Goal: Information Seeking & Learning: Learn about a topic

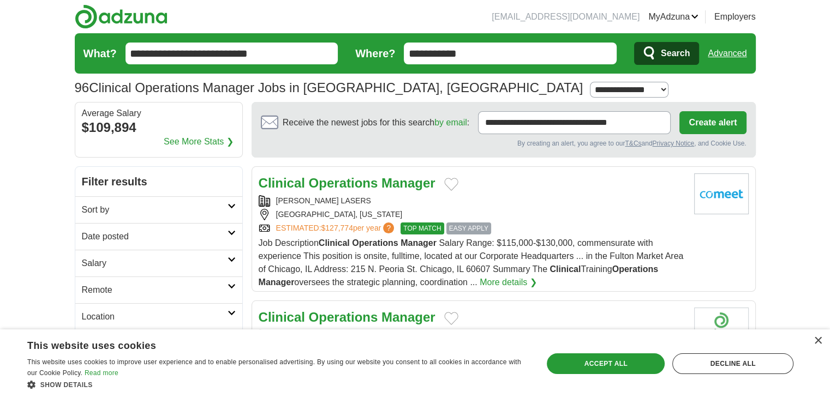
click at [233, 201] on link "Sort by" at bounding box center [158, 209] width 167 height 27
click at [226, 271] on link "Salary" at bounding box center [158, 263] width 167 height 27
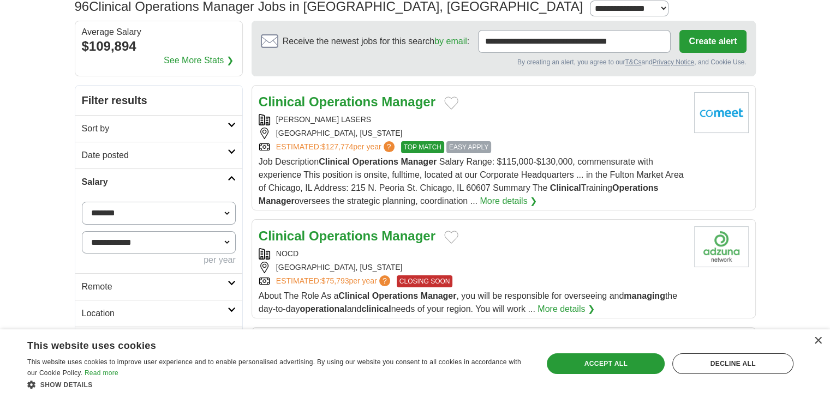
scroll to position [109, 0]
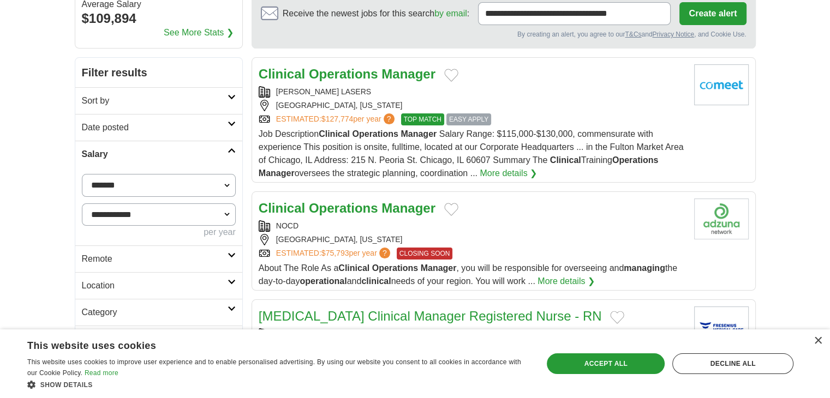
click at [132, 184] on select "**********" at bounding box center [159, 185] width 154 height 23
select select "******"
click at [193, 213] on select "**********" at bounding box center [159, 215] width 154 height 23
click at [82, 204] on select "**********" at bounding box center [159, 215] width 154 height 23
click at [203, 257] on button "Apply" at bounding box center [209, 259] width 51 height 23
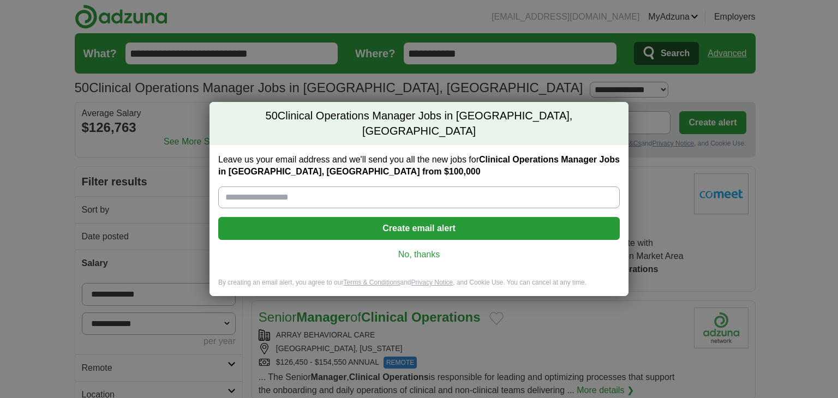
click at [430, 249] on link "No, thanks" at bounding box center [419, 255] width 384 height 12
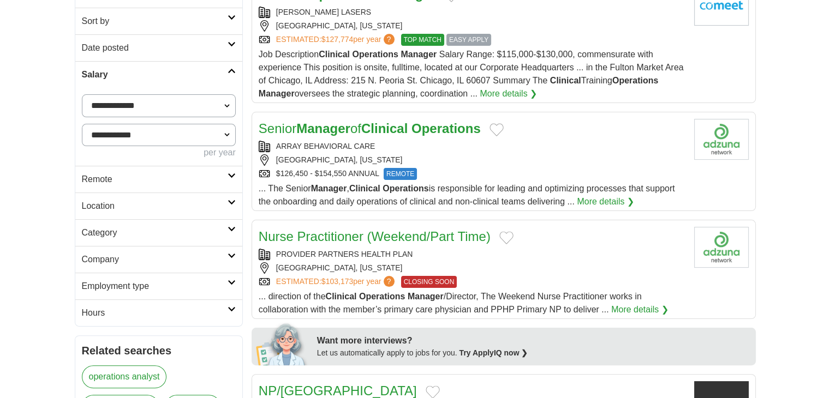
scroll to position [218, 0]
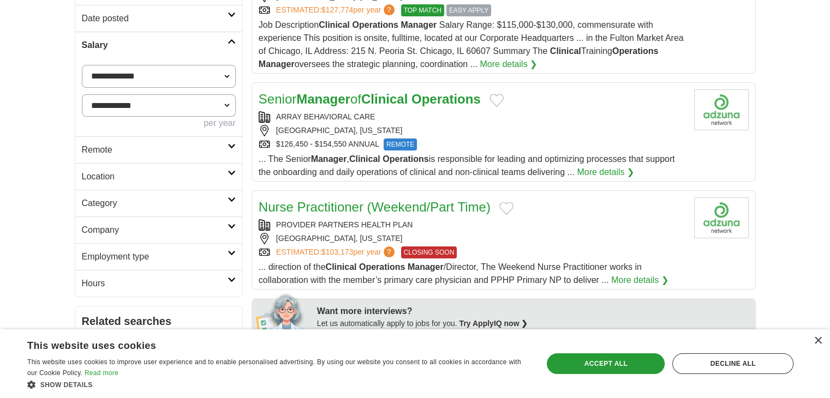
click at [228, 144] on icon at bounding box center [232, 146] width 8 height 5
click at [230, 197] on icon at bounding box center [232, 198] width 8 height 5
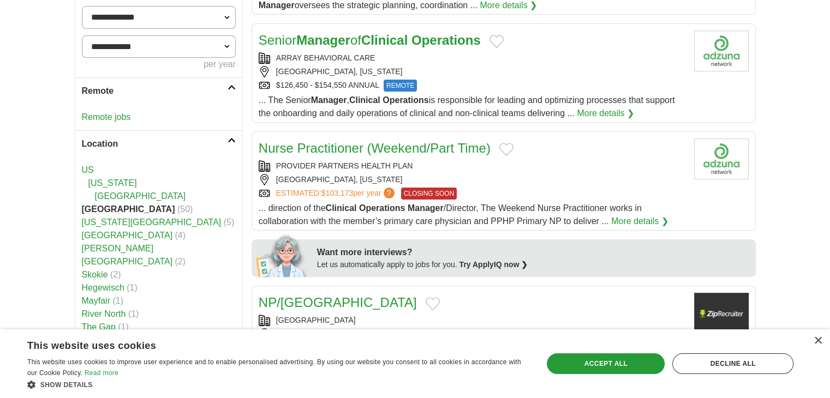
scroll to position [382, 0]
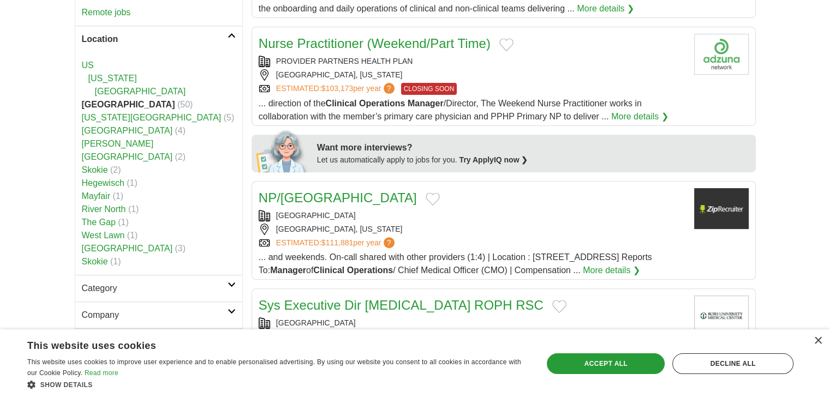
click at [229, 282] on icon at bounding box center [232, 284] width 8 height 5
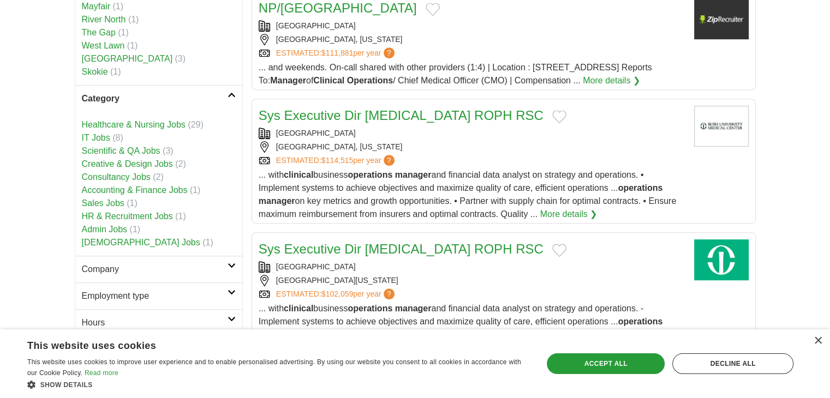
scroll to position [655, 0]
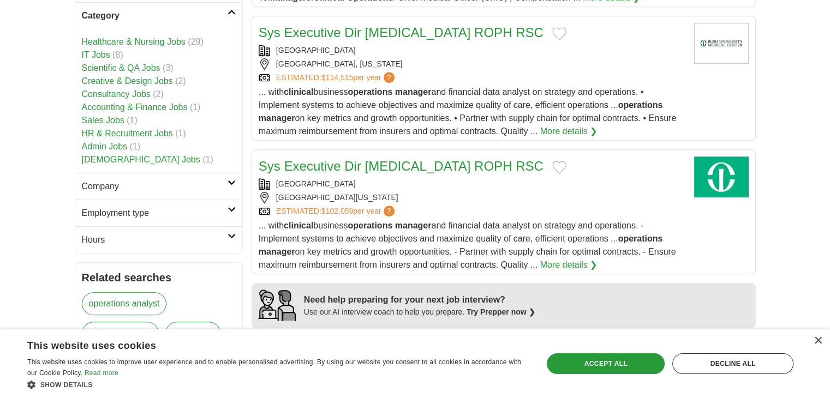
click at [216, 234] on h2 "Hours" at bounding box center [155, 240] width 146 height 13
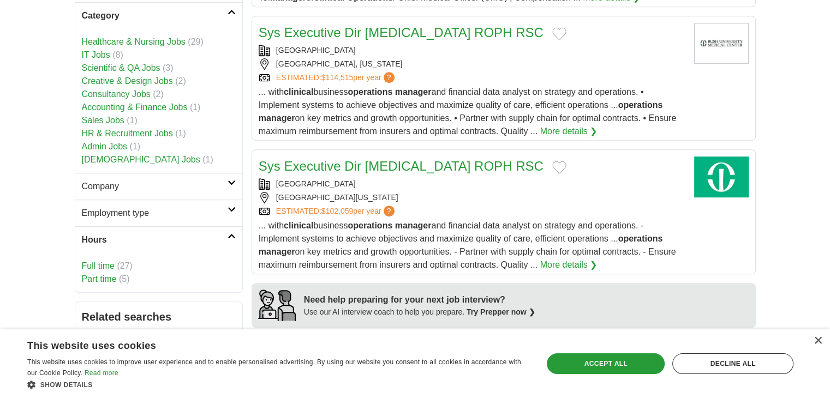
click at [100, 261] on link "Full time" at bounding box center [98, 265] width 33 height 9
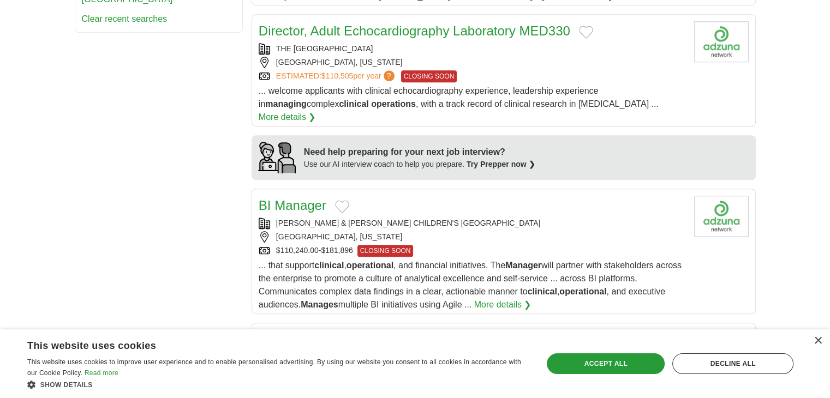
scroll to position [819, 0]
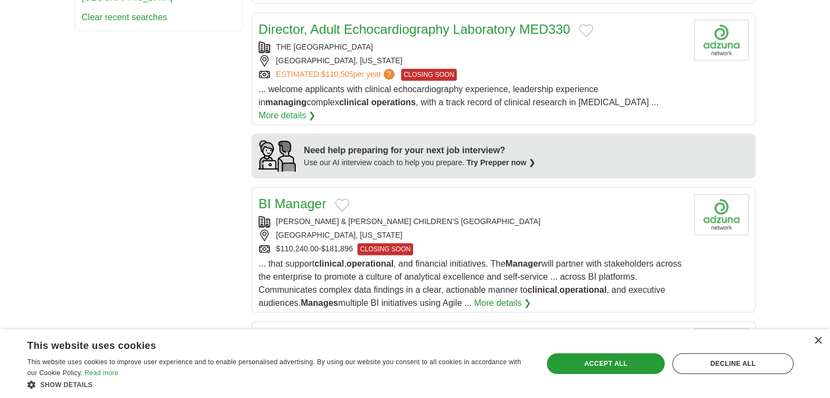
click at [297, 196] on link "BI Manager" at bounding box center [293, 203] width 68 height 15
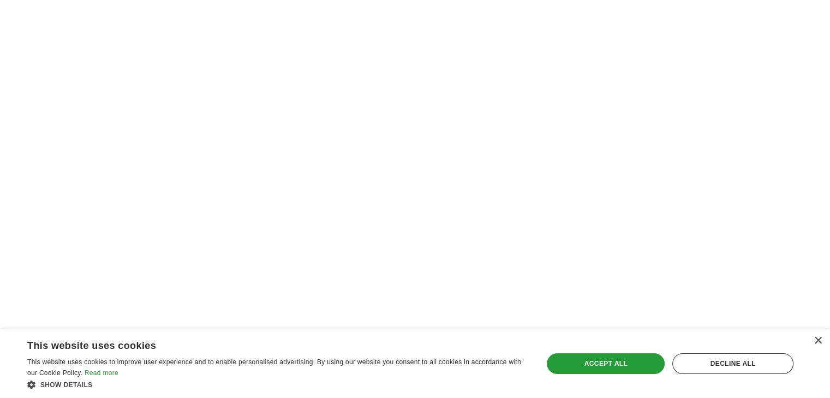
scroll to position [1528, 0]
click at [608, 356] on div "Accept all" at bounding box center [606, 364] width 118 height 21
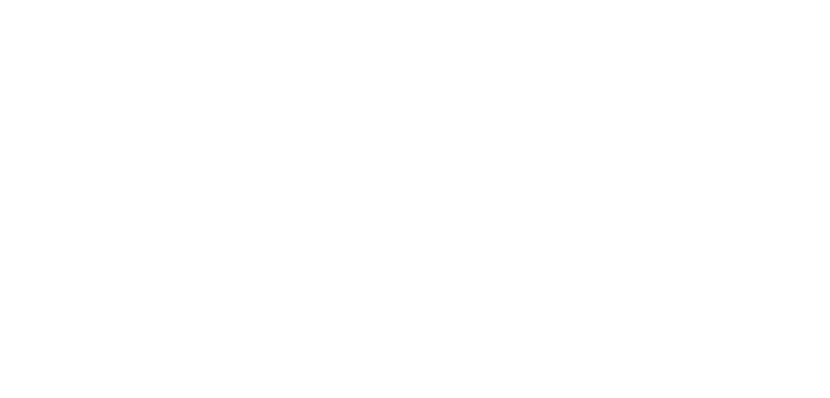
scroll to position [1801, 0]
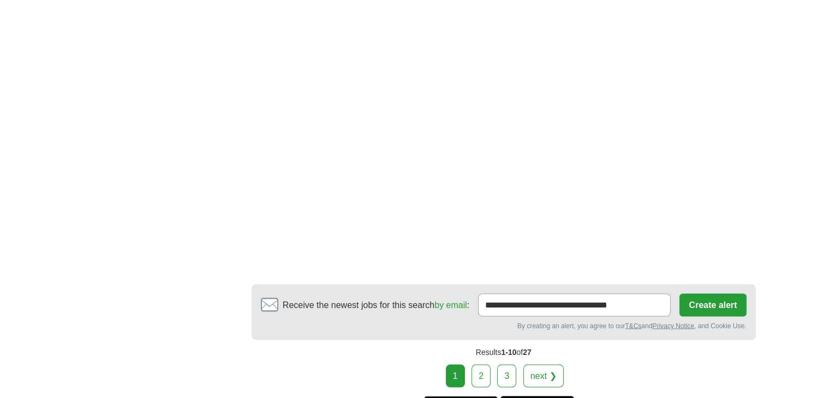
click at [484, 365] on link "2" at bounding box center [481, 376] width 19 height 23
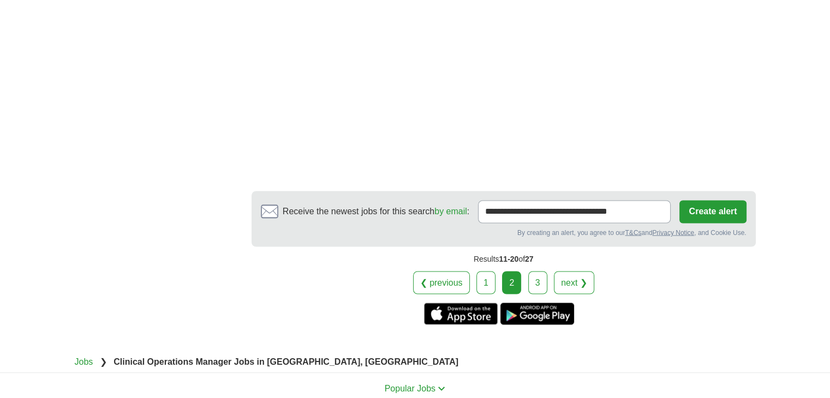
scroll to position [1856, 0]
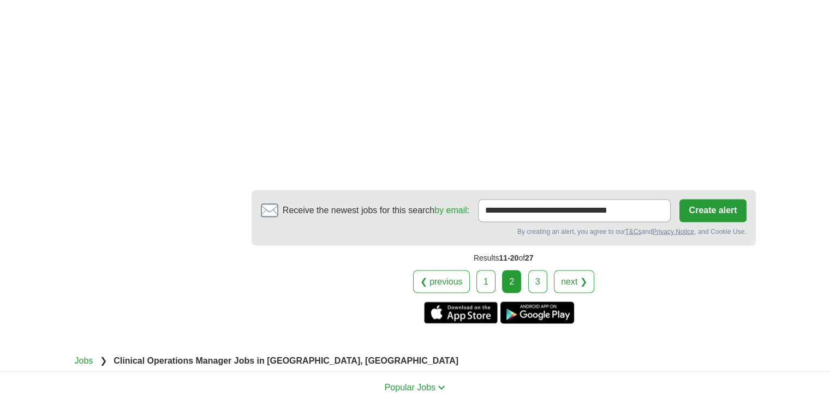
click at [531, 283] on link "3" at bounding box center [537, 281] width 19 height 23
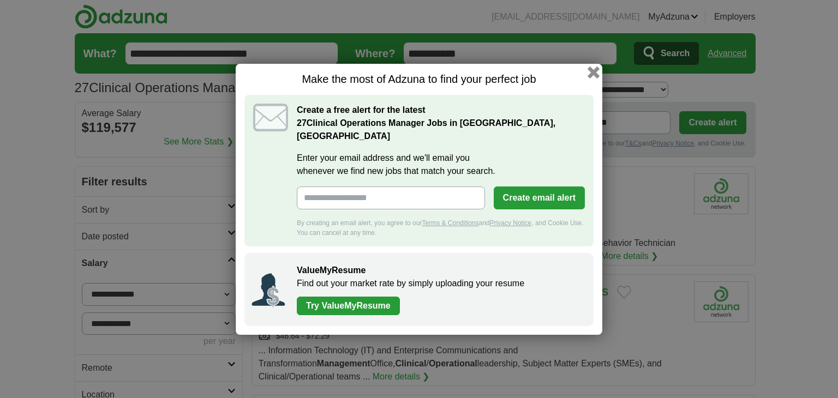
click at [596, 78] on button "button" at bounding box center [594, 72] width 12 height 12
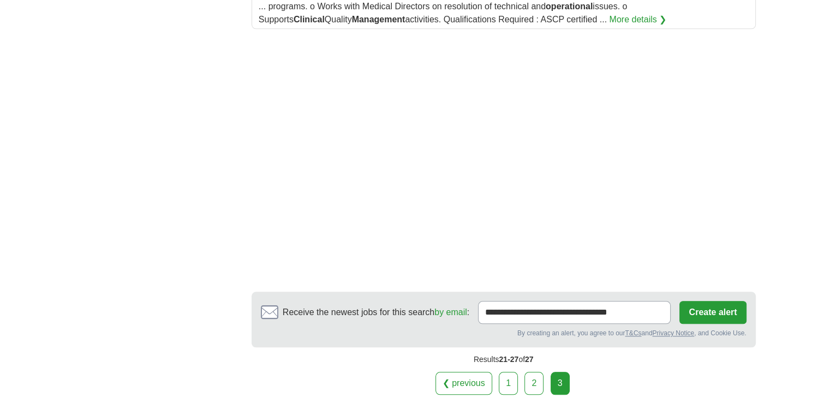
scroll to position [1146, 0]
